Goal: Complete application form

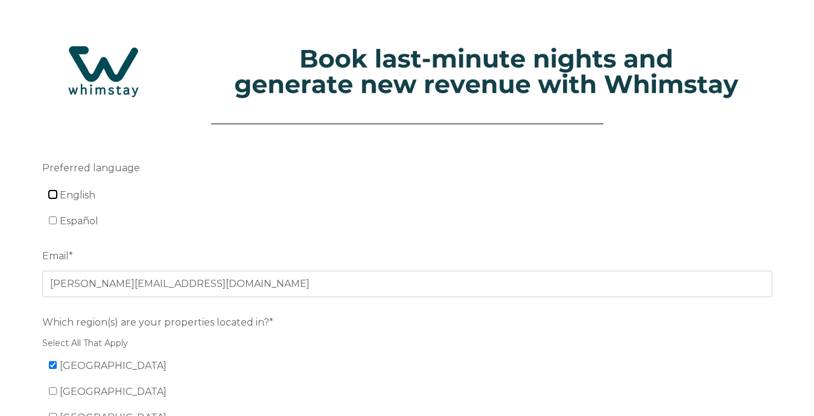
click at [49, 194] on input "English" at bounding box center [53, 195] width 8 height 8
checkbox input "true"
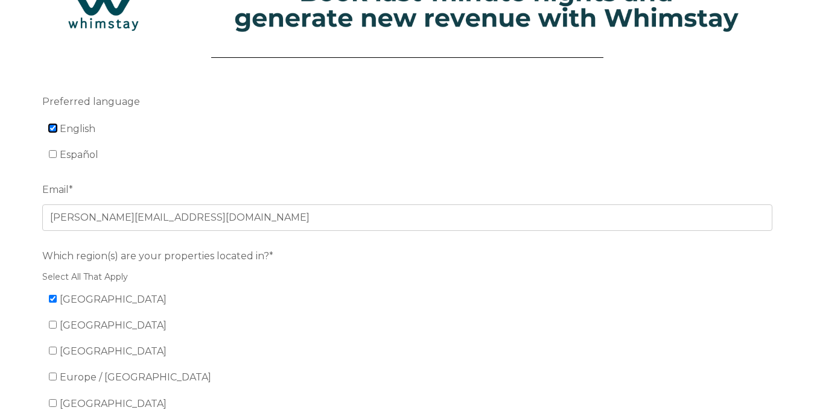
scroll to position [153, 0]
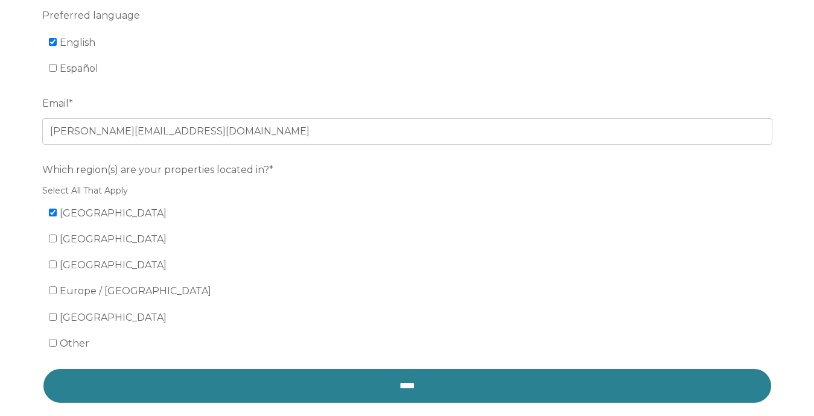
click at [149, 393] on input "****" at bounding box center [407, 386] width 730 height 36
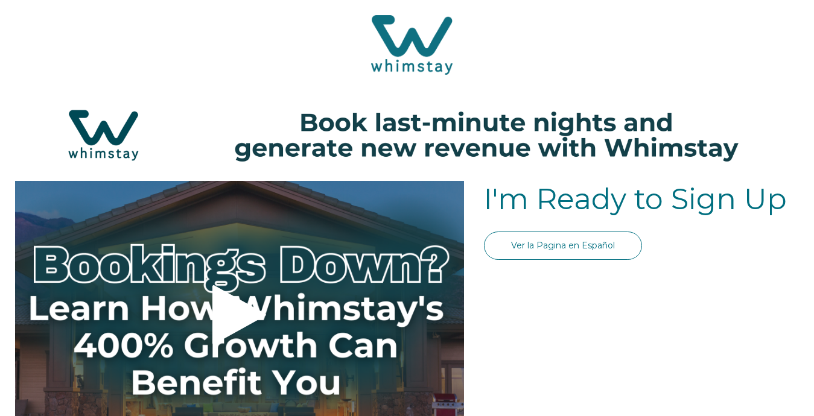
select select "US"
select select "Standard"
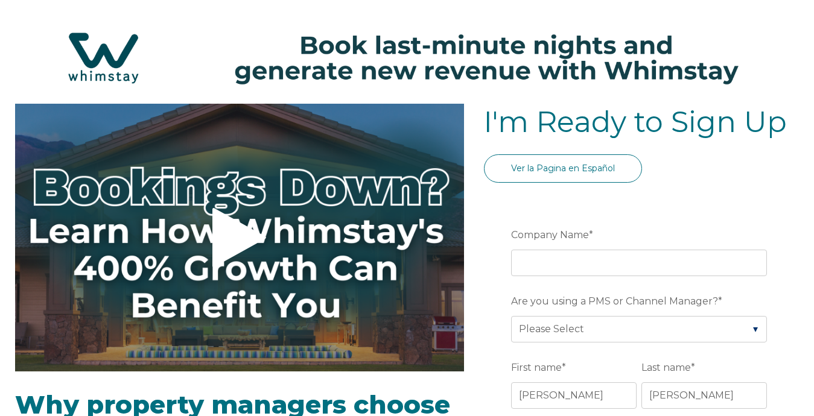
scroll to position [80, 0]
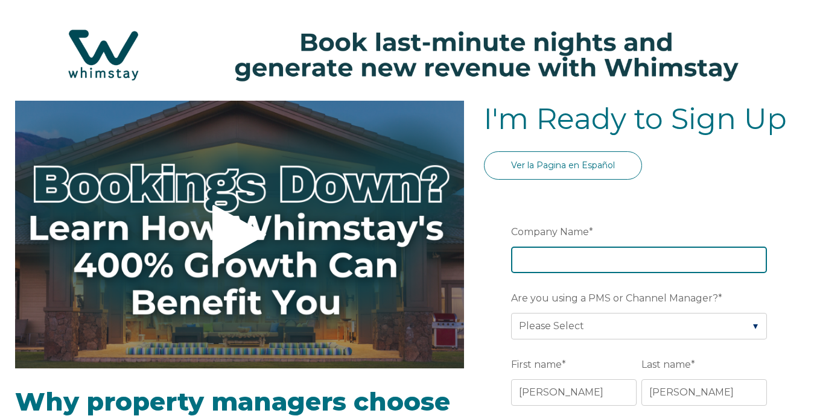
click at [612, 248] on input "Company Name *" at bounding box center [639, 260] width 256 height 27
type input "Stay Local [GEOGRAPHIC_DATA]"
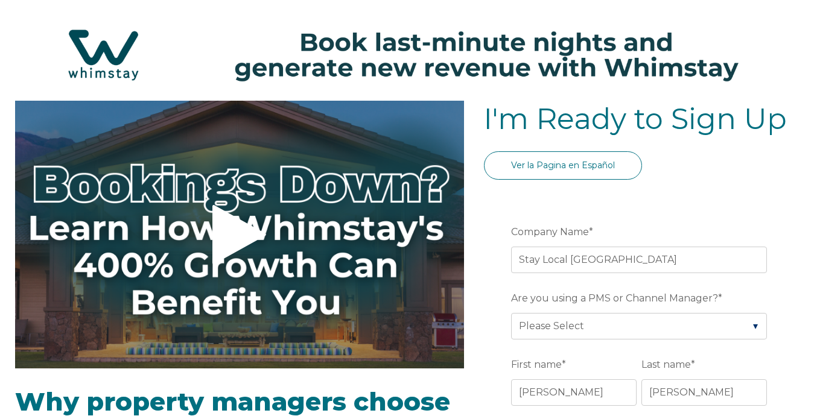
type input "[GEOGRAPHIC_DATA]"
type input "TN"
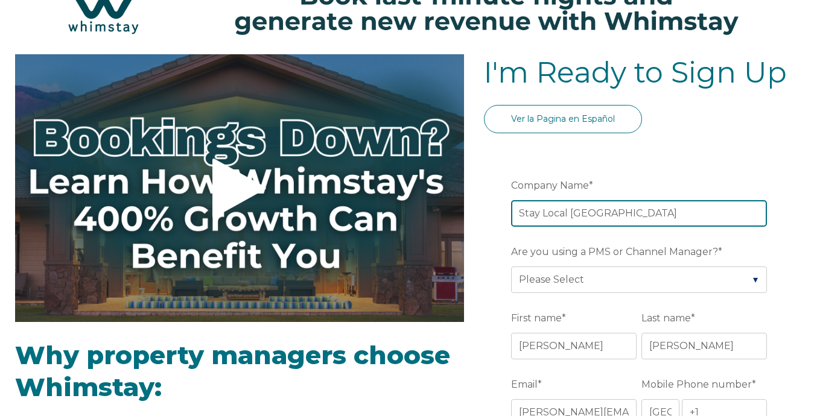
scroll to position [124, 0]
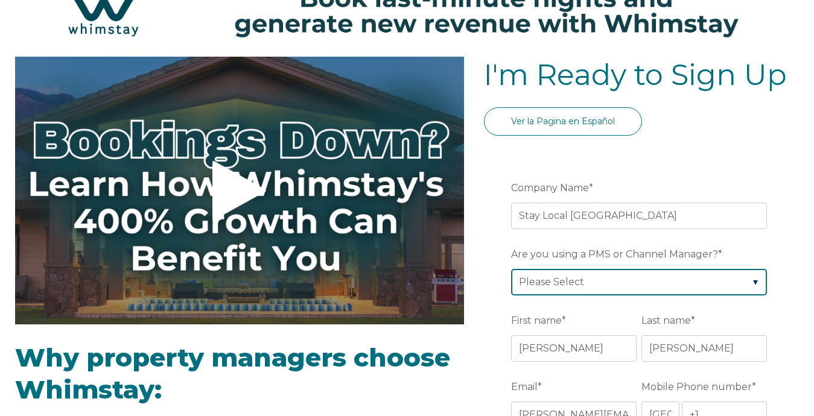
click at [687, 285] on select "Please Select Barefoot BookingPal Boost Brightside CiiRUS Escapia Guesty Hostaw…" at bounding box center [639, 282] width 256 height 27
click at [754, 281] on select "Please Select Barefoot BookingPal Boost Brightside CiiRUS Escapia Guesty Hostaw…" at bounding box center [639, 282] width 256 height 27
select select "Track"
click at [511, 269] on select "Please Select Barefoot BookingPal Boost Brightside CiiRUS Escapia Guesty Hostaw…" at bounding box center [639, 282] width 256 height 27
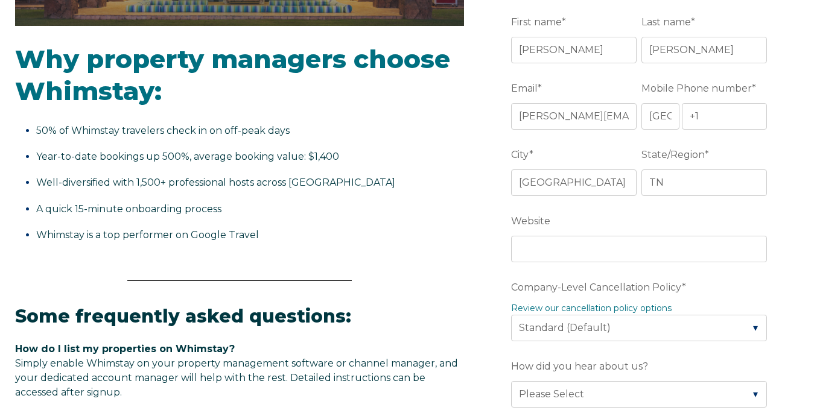
scroll to position [371, 0]
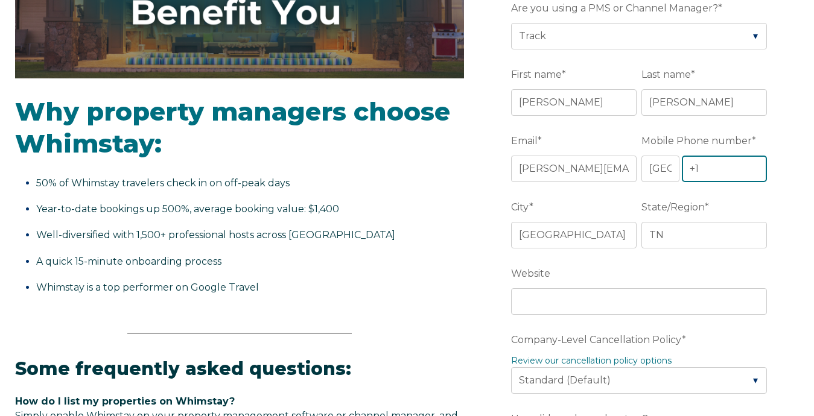
click at [734, 174] on input "+1" at bounding box center [725, 169] width 86 height 27
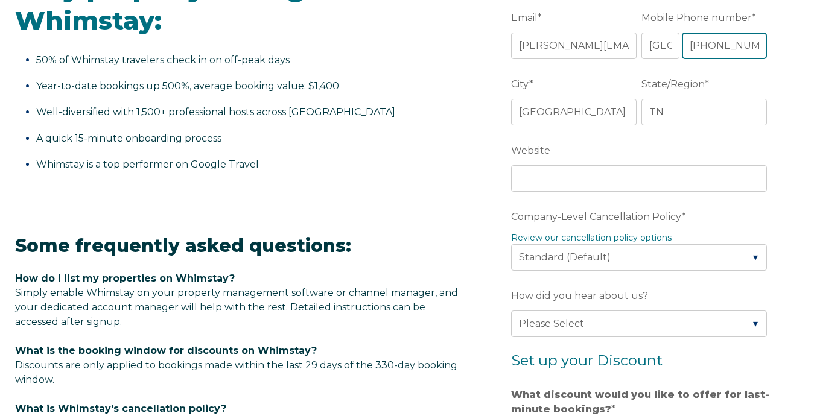
scroll to position [497, 0]
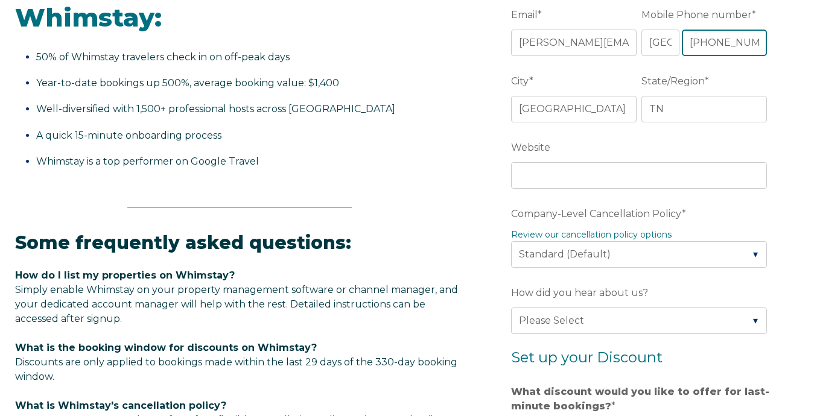
type input "+1 6157533773"
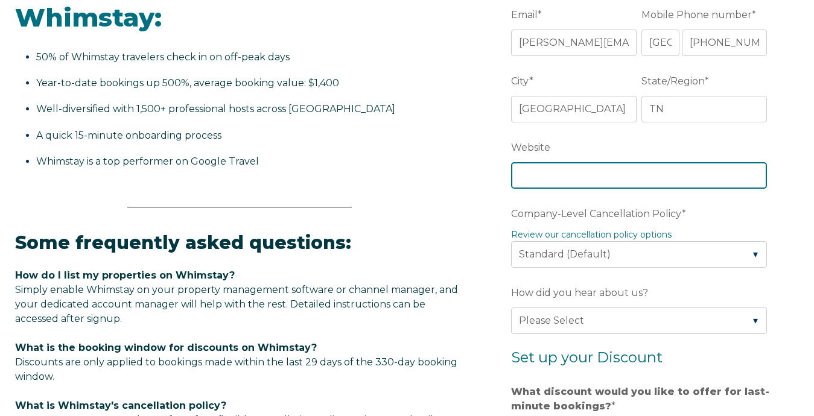
click at [669, 174] on input "Website" at bounding box center [639, 175] width 256 height 27
type input "staylocalnashville.com"
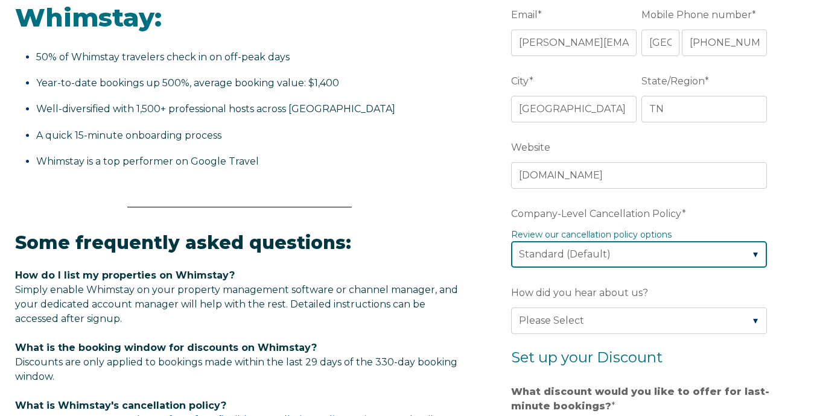
click at [678, 255] on select "Please Select Partial Standard (Default) Moderate Strict" at bounding box center [639, 254] width 256 height 27
click at [511, 241] on select "Please Select Partial Standard (Default) Moderate Strict" at bounding box center [639, 254] width 256 height 27
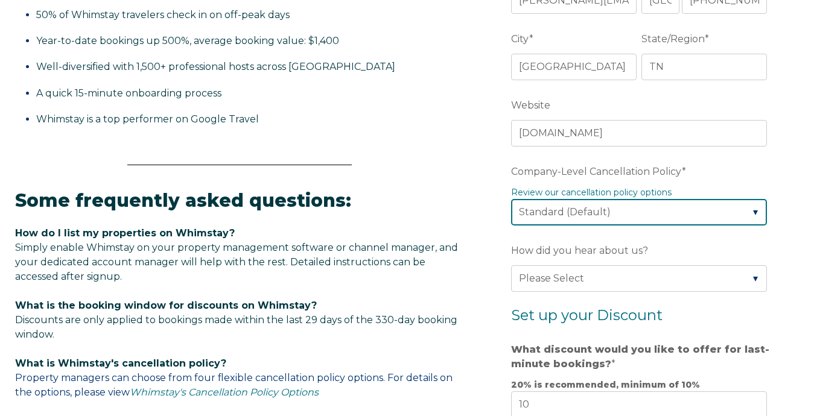
scroll to position [541, 0]
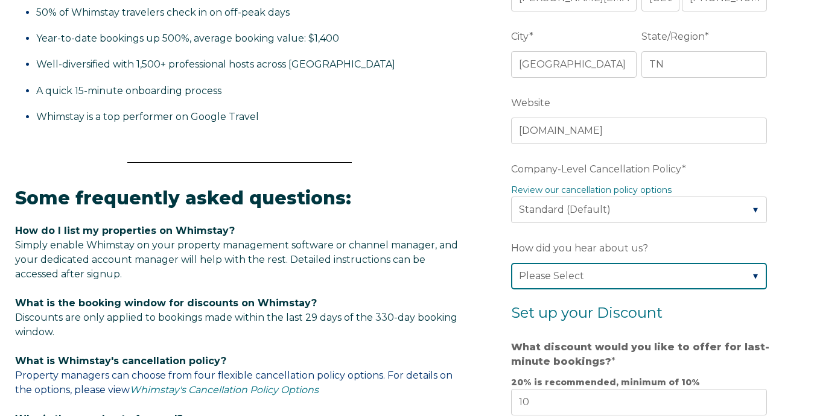
click at [678, 271] on select "Please Select Found Whimstay through a Google search Spoke to a Whimstay salesp…" at bounding box center [639, 276] width 256 height 27
select select "Other"
click at [511, 263] on select "Please Select Found Whimstay through a Google search Spoke to a Whimstay salesp…" at bounding box center [639, 276] width 256 height 27
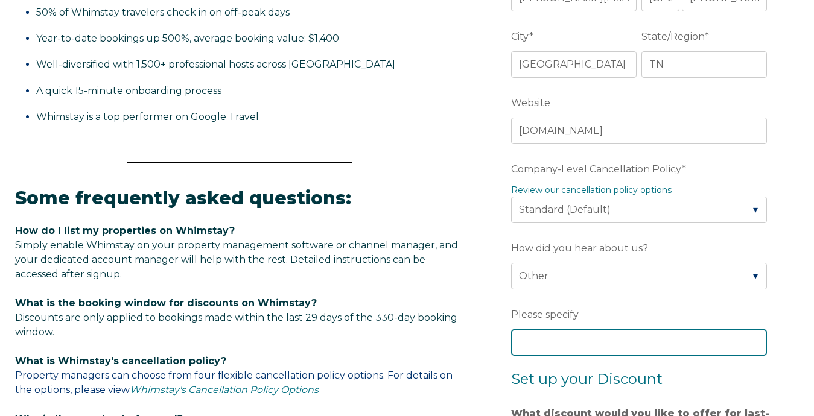
click at [620, 331] on input "Please specify" at bounding box center [639, 342] width 256 height 27
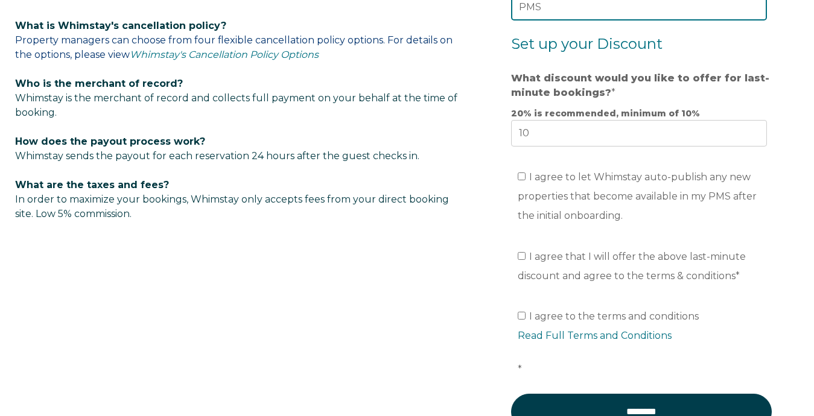
scroll to position [880, 0]
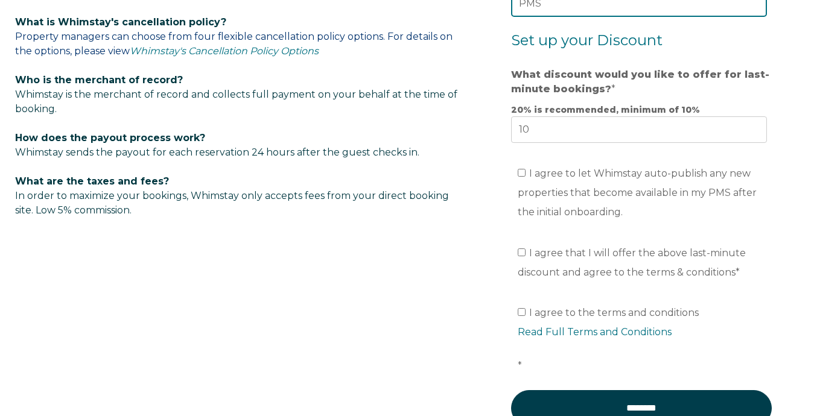
type input "PMS"
click at [519, 311] on input "I agree to the terms and conditions Read Full Terms and Conditions *" at bounding box center [522, 312] width 8 height 8
checkbox input "true"
click at [518, 251] on input "I agree that I will offer the above last-minute discount and agree to the terms…" at bounding box center [522, 253] width 8 height 8
checkbox input "true"
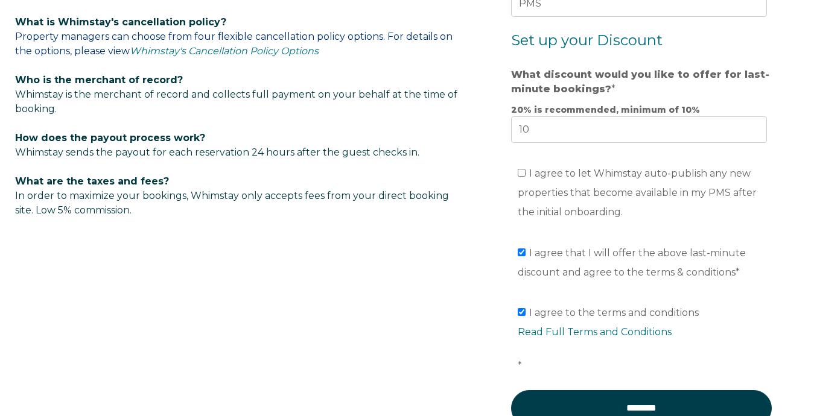
click at [523, 177] on label "I agree to let Whimstay auto-publish any new properties that become available i…" at bounding box center [637, 193] width 239 height 50
click at [523, 177] on input "I agree to let Whimstay auto-publish any new properties that become available i…" at bounding box center [522, 173] width 8 height 8
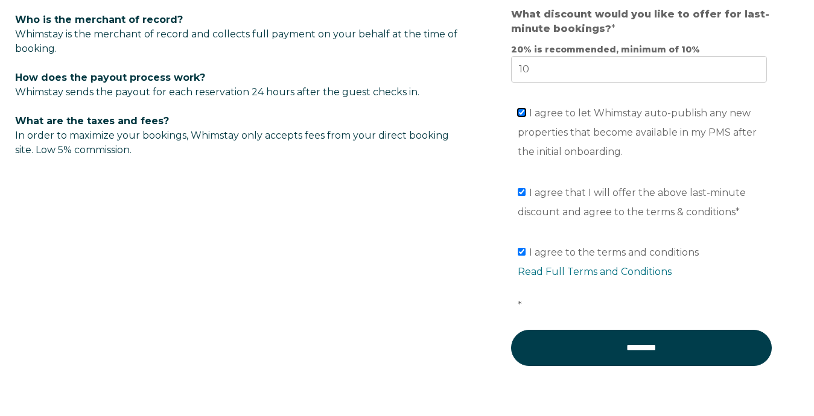
scroll to position [956, 0]
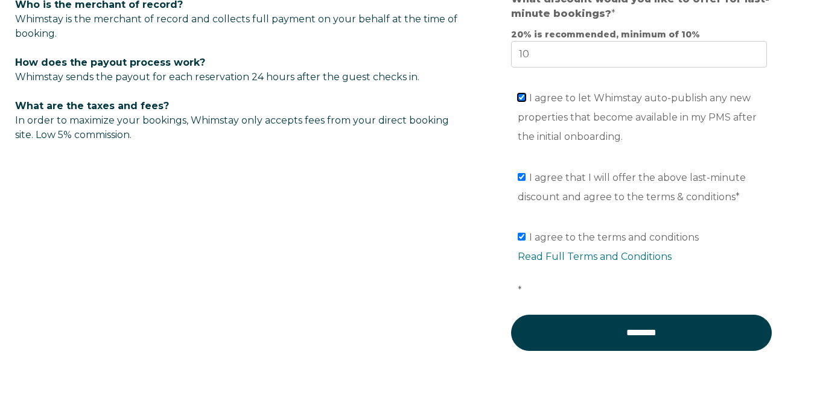
click at [520, 98] on input "I agree to let Whimstay auto-publish any new properties that become available i…" at bounding box center [522, 98] width 8 height 8
checkbox input "false"
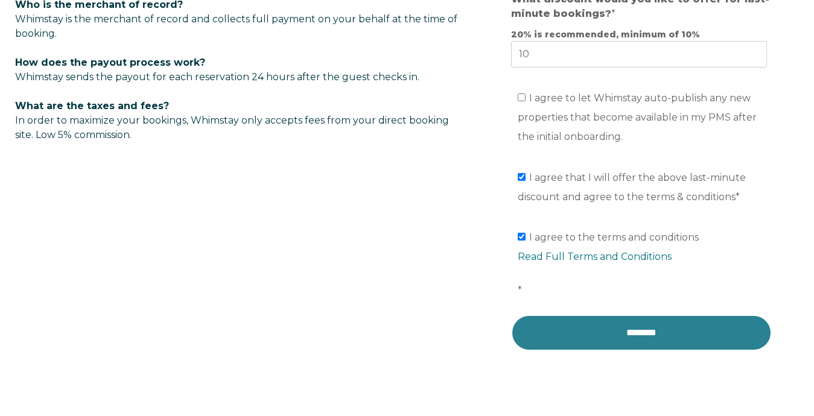
click at [592, 339] on input "********" at bounding box center [641, 333] width 261 height 36
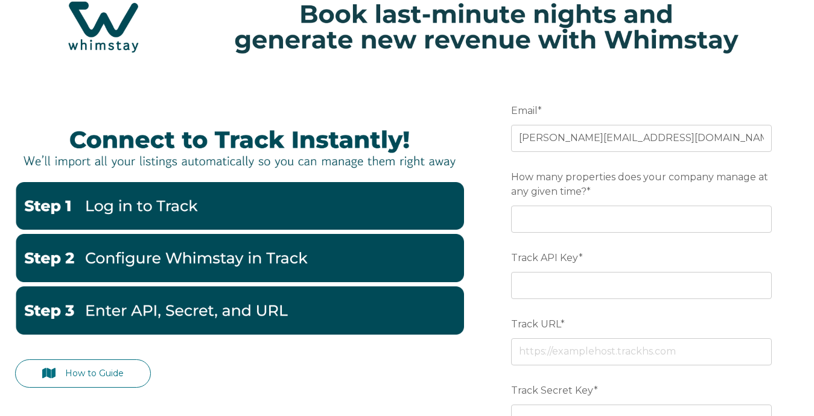
scroll to position [46, 0]
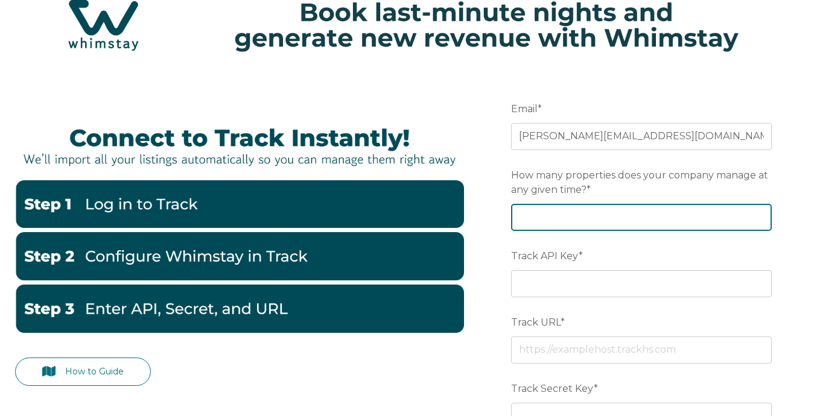
click at [746, 224] on input "How many properties does your company manage at any given time? *" at bounding box center [641, 217] width 261 height 27
type input "150"
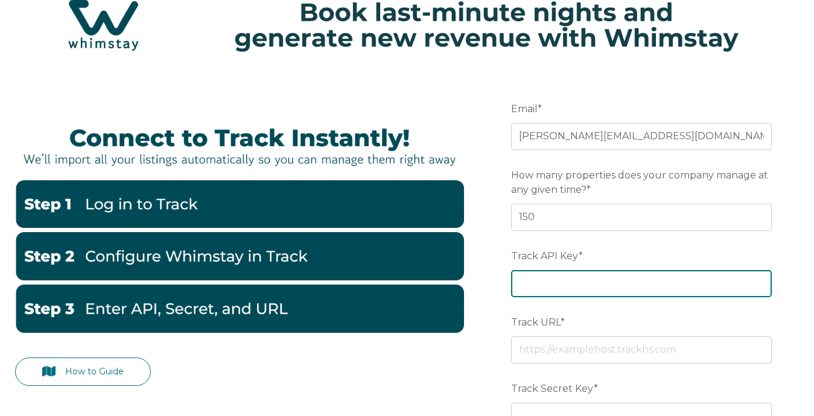
click at [714, 275] on input "Track API Key *" at bounding box center [641, 283] width 261 height 27
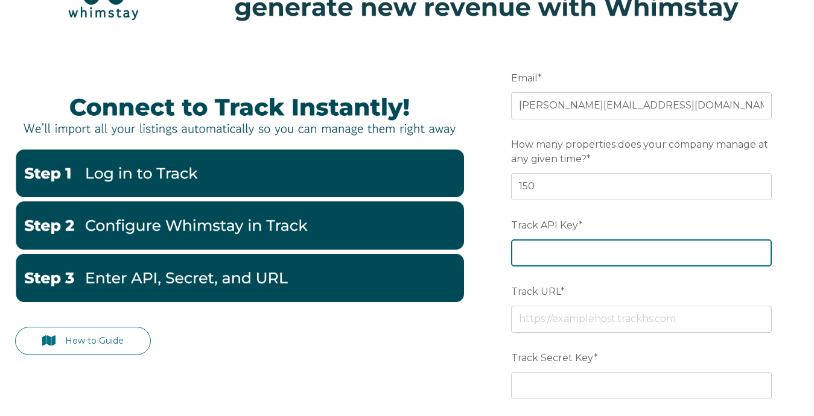
scroll to position [75, 0]
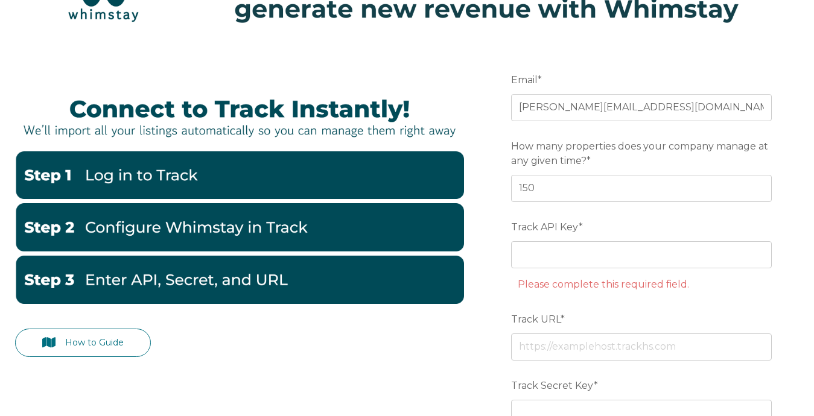
click at [282, 181] on img at bounding box center [239, 175] width 449 height 48
click at [196, 180] on img at bounding box center [239, 175] width 449 height 48
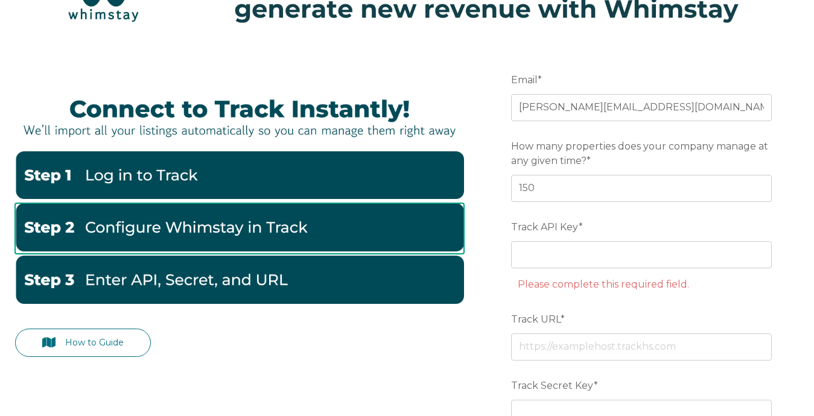
click at [186, 234] on img at bounding box center [239, 227] width 449 height 48
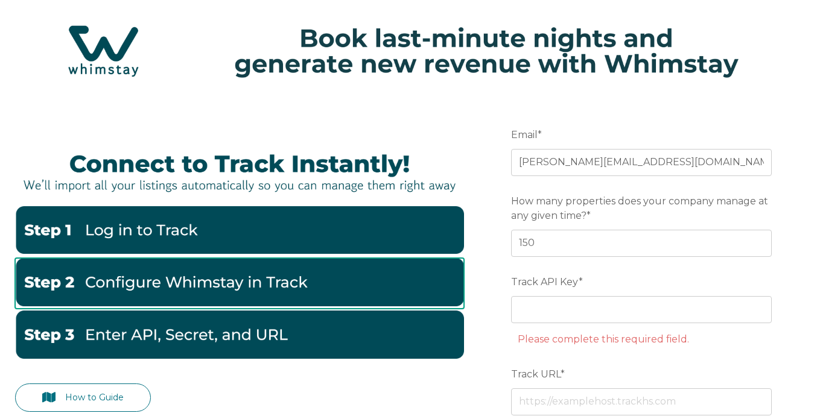
scroll to position [22, 0]
